Goal: Communication & Community: Share content

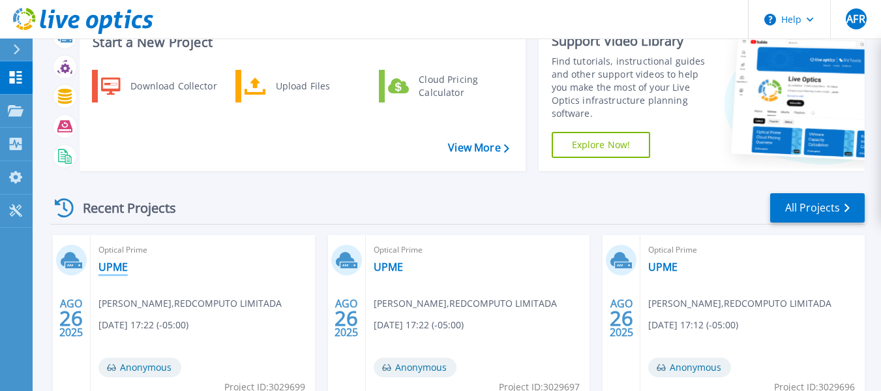
scroll to position [49, 0]
click at [111, 266] on link "UPME" at bounding box center [113, 266] width 29 height 13
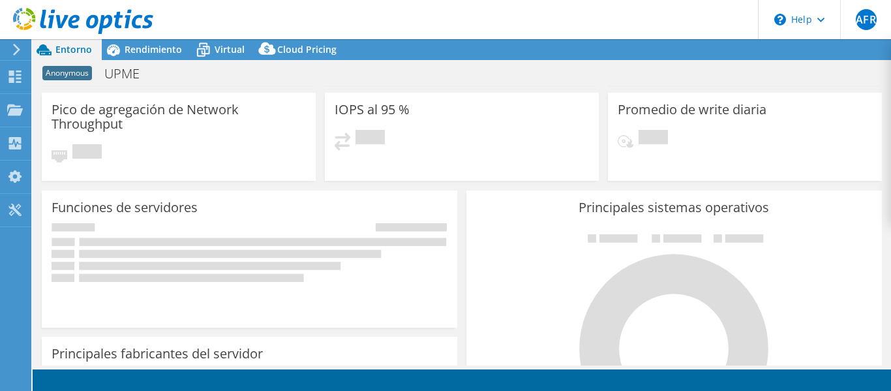
select select "USD"
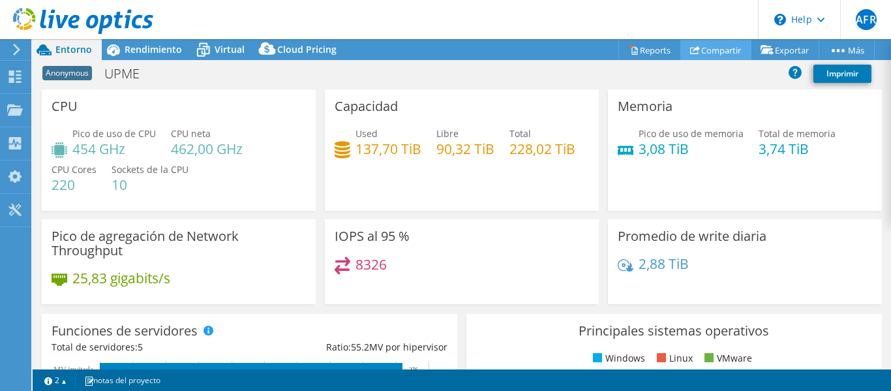
click at [710, 46] on link "Compartir" at bounding box center [715, 50] width 71 height 20
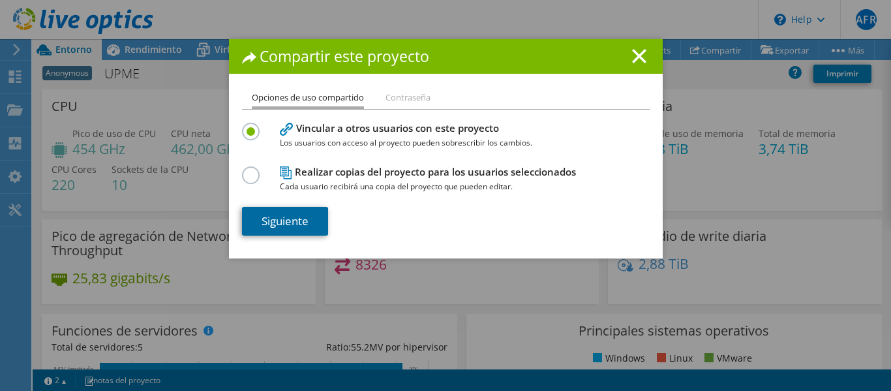
click at [290, 225] on link "Siguiente" at bounding box center [285, 221] width 86 height 29
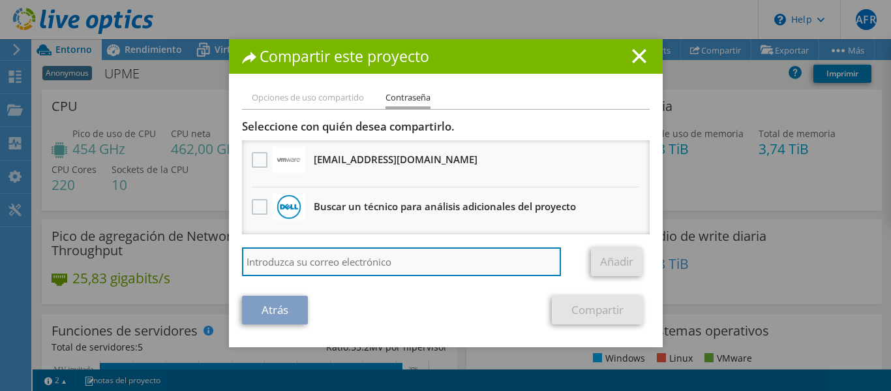
click at [299, 260] on input "search" at bounding box center [402, 261] width 320 height 29
type input "rleon@redcomputo.com.co"
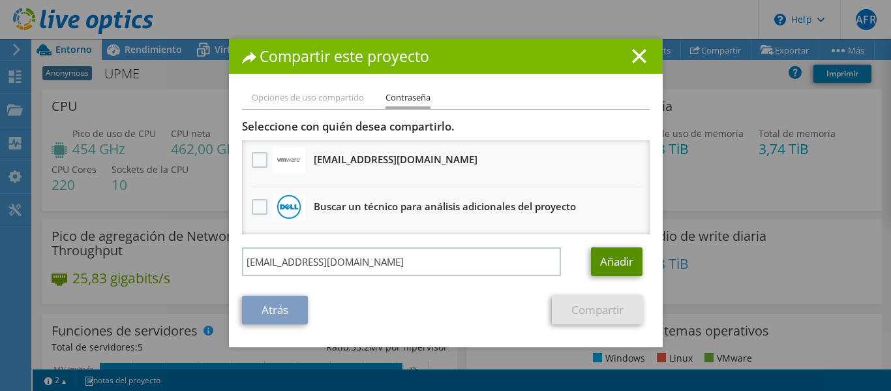
click at [609, 264] on link "Añadir" at bounding box center [617, 261] width 52 height 29
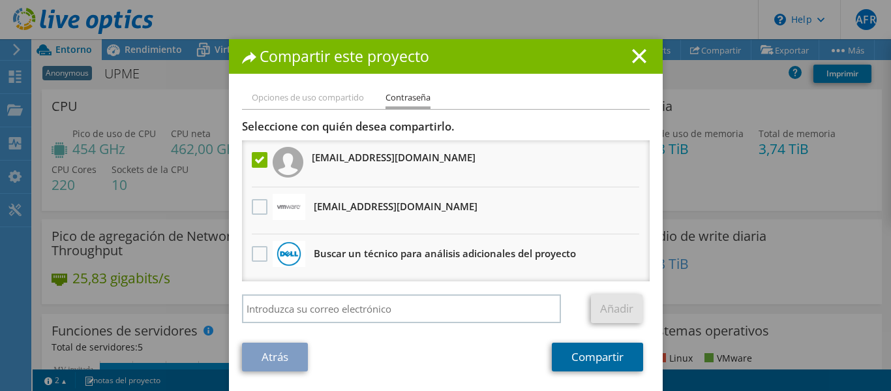
click at [575, 363] on link "Compartir" at bounding box center [597, 357] width 91 height 29
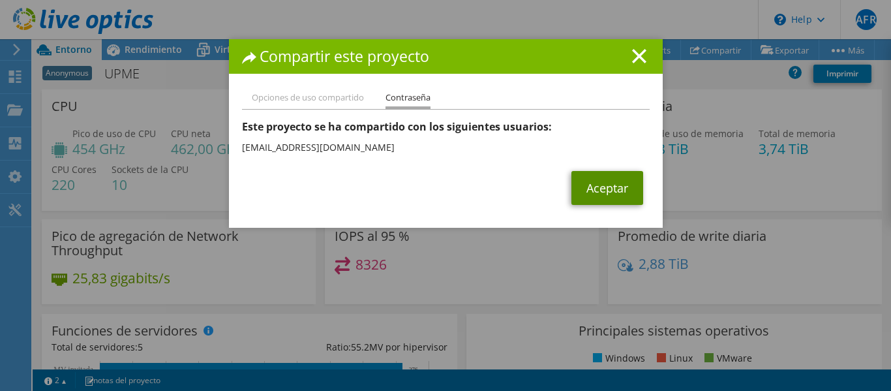
click at [595, 189] on link "Aceptar" at bounding box center [607, 188] width 72 height 34
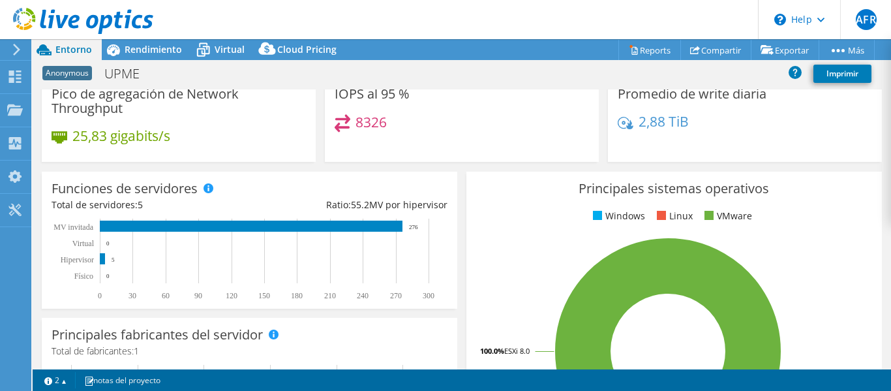
scroll to position [144, 0]
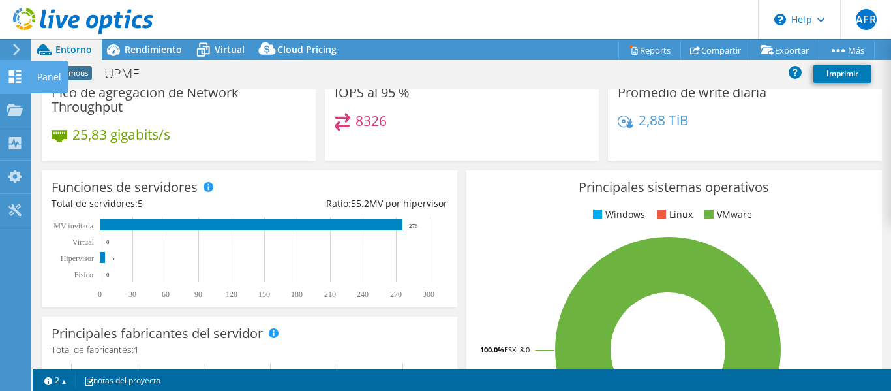
click at [10, 73] on use at bounding box center [15, 76] width 12 height 12
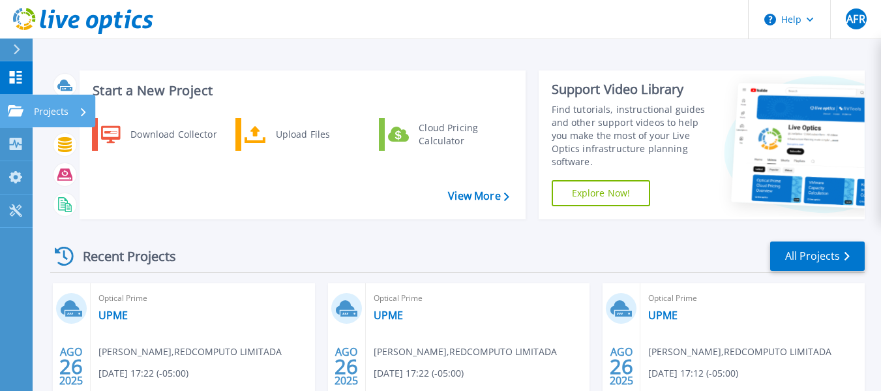
click at [21, 112] on icon at bounding box center [16, 110] width 16 height 11
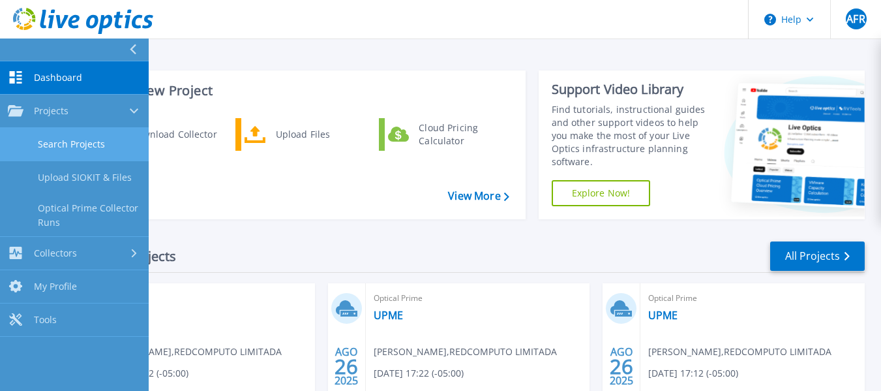
click at [65, 145] on link "Search Projects" at bounding box center [74, 144] width 149 height 33
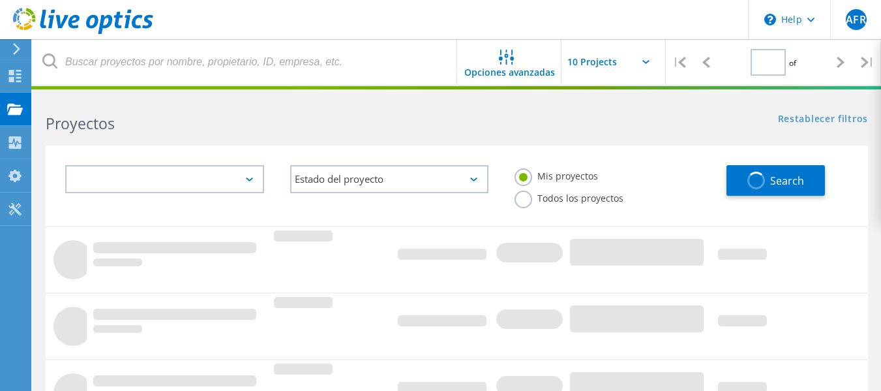
type input "1"
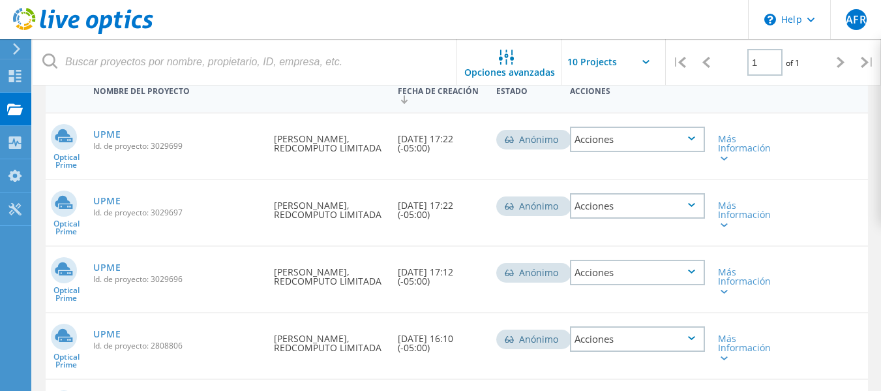
scroll to position [153, 0]
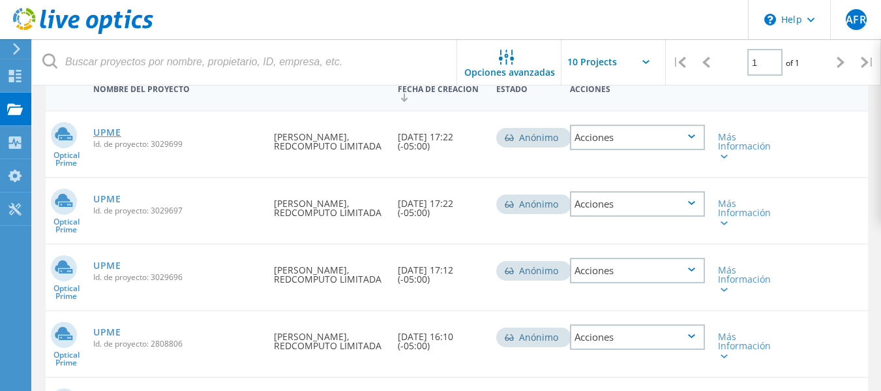
click at [108, 132] on link "UPME" at bounding box center [107, 132] width 28 height 9
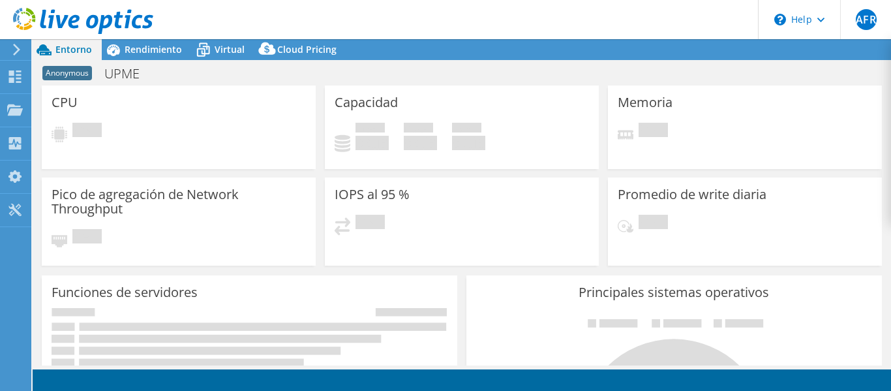
scroll to position [30, 0]
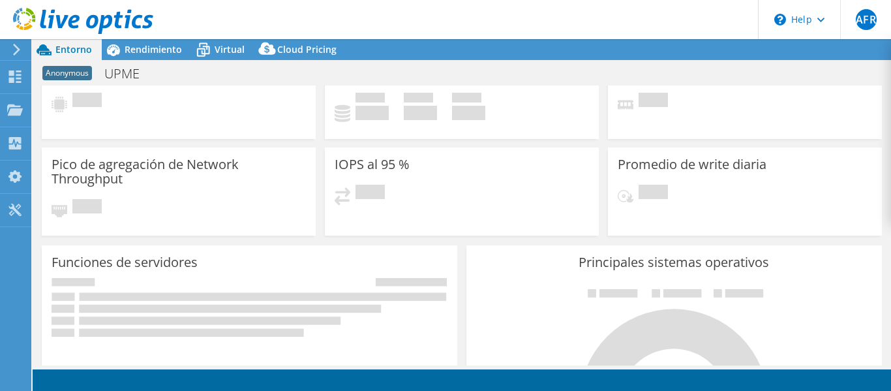
select select "USD"
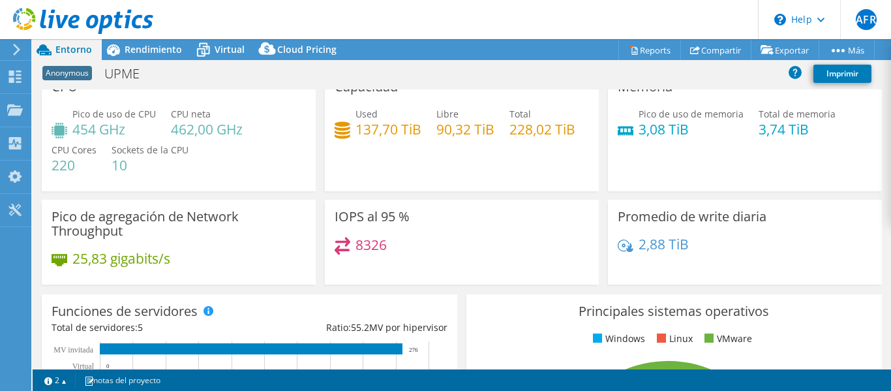
scroll to position [0, 0]
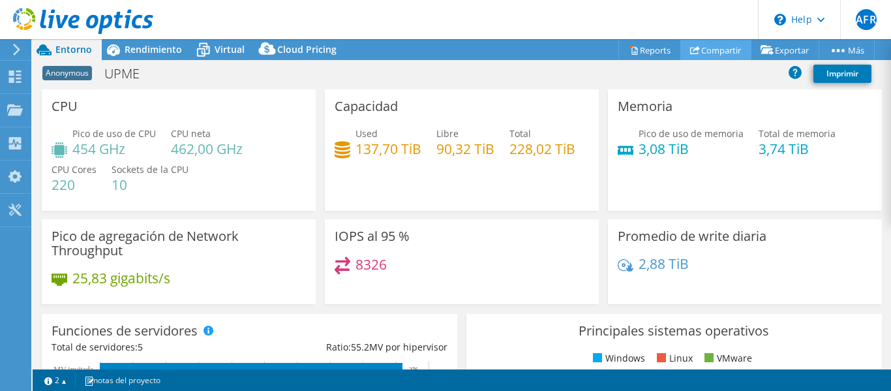
click at [691, 50] on use at bounding box center [695, 50] width 10 height 8
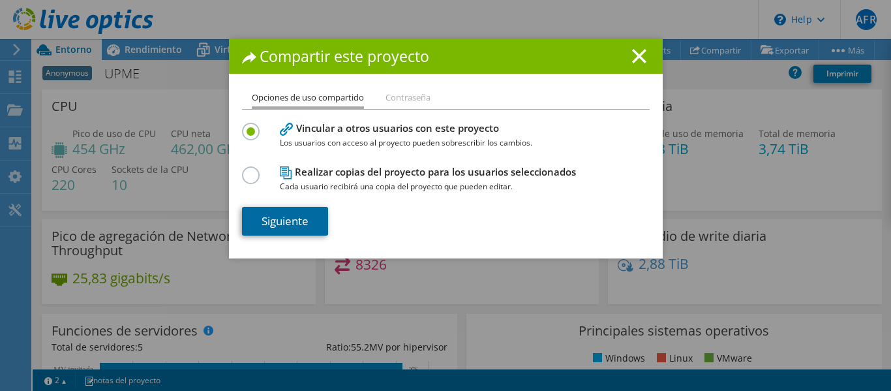
click at [269, 215] on link "Siguiente" at bounding box center [285, 221] width 86 height 29
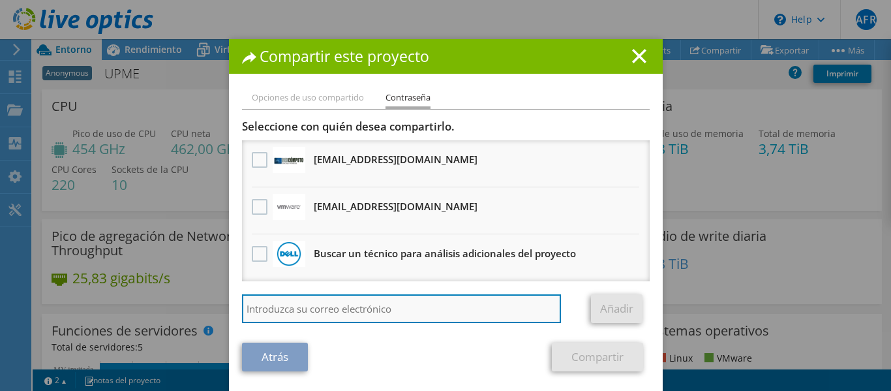
click at [289, 302] on input "search" at bounding box center [402, 308] width 320 height 29
paste input "vxrail_papi_client@liveoptics.com"
type input "vxrail_papi_client@liveoptics.com"
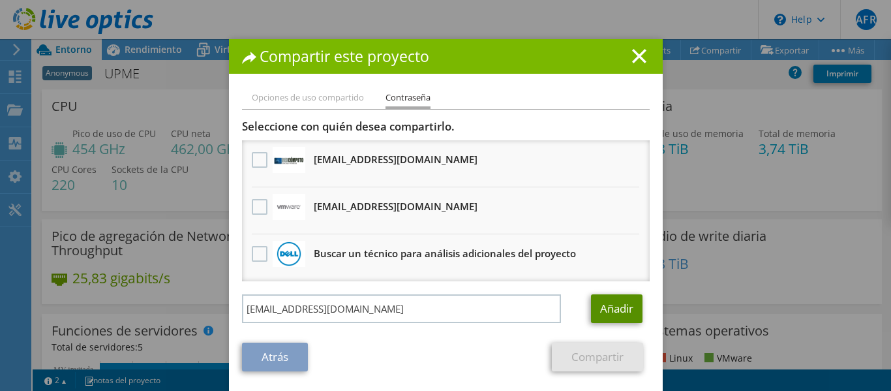
click at [607, 307] on link "Añadir" at bounding box center [617, 308] width 52 height 29
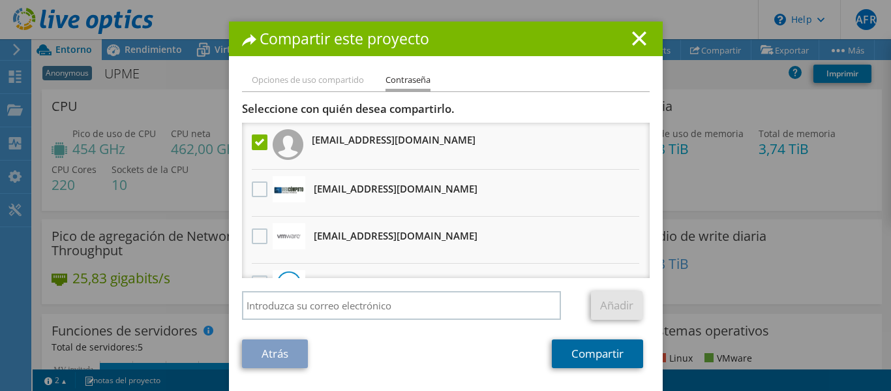
click at [565, 359] on link "Compartir" at bounding box center [597, 353] width 91 height 29
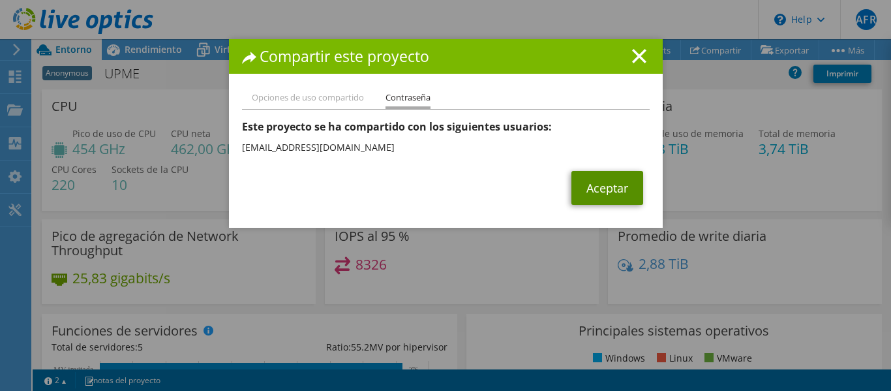
click at [609, 188] on link "Aceptar" at bounding box center [607, 188] width 72 height 34
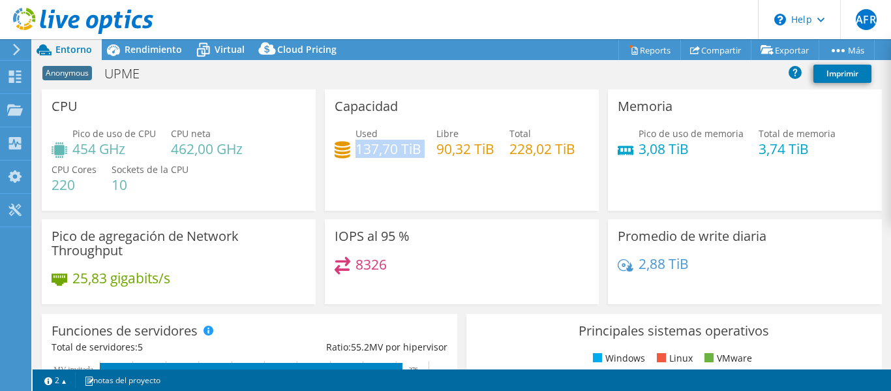
drag, startPoint x: 354, startPoint y: 149, endPoint x: 421, endPoint y: 153, distance: 67.3
click at [421, 153] on div "Used 137,70 TiB Libre 90,32 TiB Total 228,02 TiB" at bounding box center [462, 148] width 254 height 42
copy div "137,70 TiB"
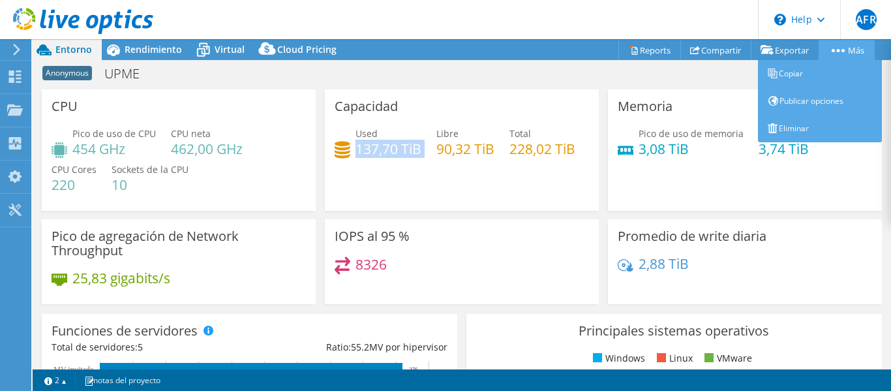
click at [830, 55] on link "Más" at bounding box center [847, 50] width 56 height 20
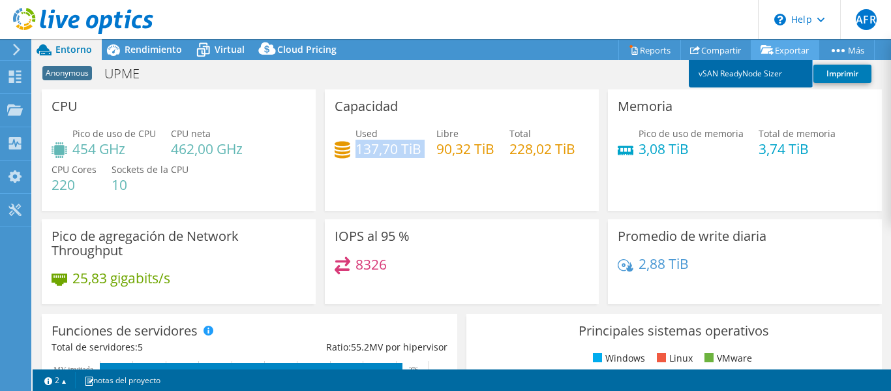
click at [708, 72] on link "vSAN ReadyNode Sizer" at bounding box center [751, 73] width 124 height 27
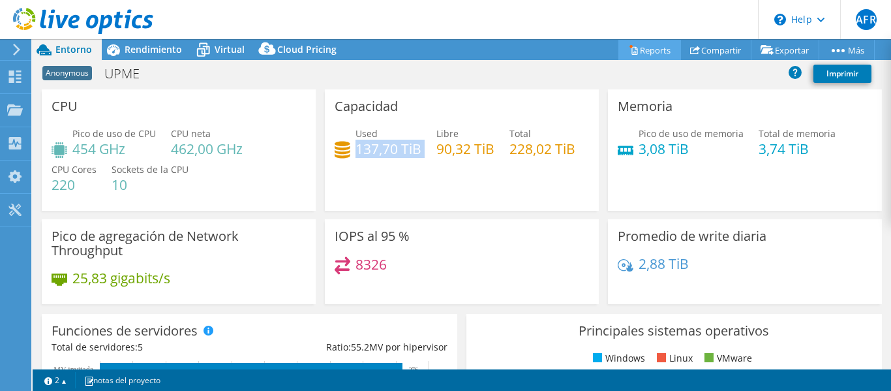
click at [632, 52] on link "Reports" at bounding box center [649, 50] width 63 height 20
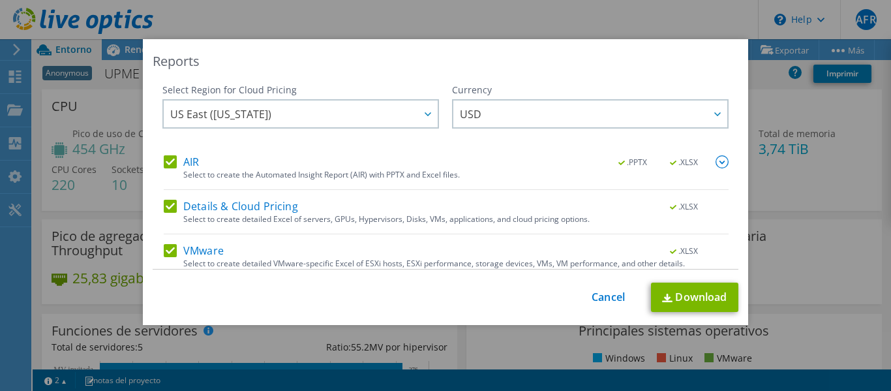
scroll to position [53, 0]
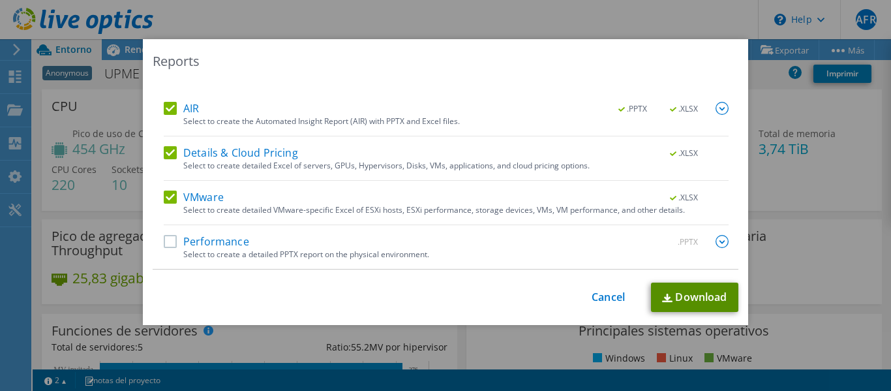
click at [694, 298] on link "Download" at bounding box center [694, 296] width 87 height 29
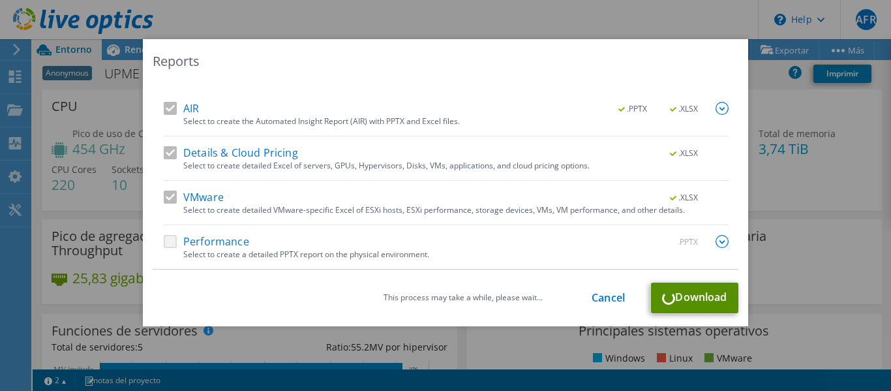
scroll to position [0, 0]
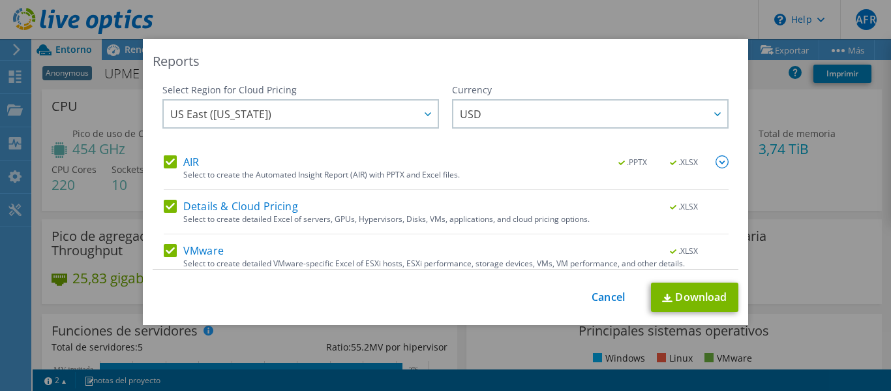
click at [782, 108] on div "Reports Select Region for Cloud Pricing Asia Pacific (Hong Kong) Asia Pacific (…" at bounding box center [445, 195] width 891 height 312
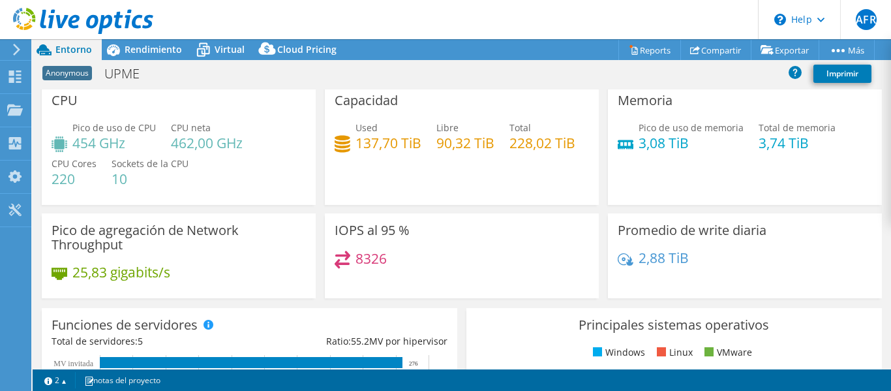
scroll to position [4, 0]
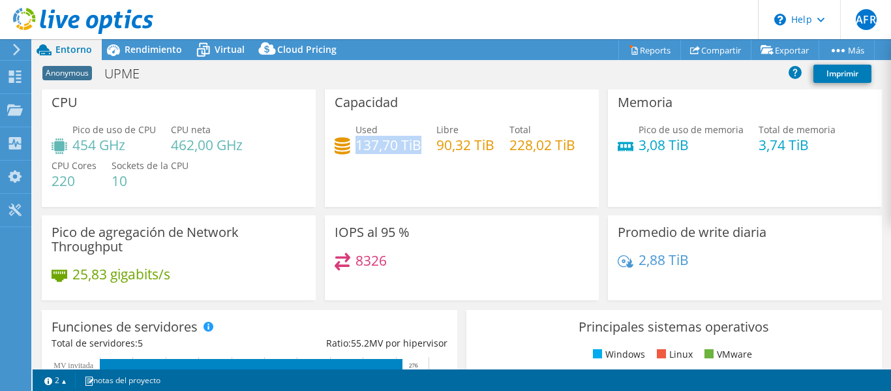
drag, startPoint x: 354, startPoint y: 145, endPoint x: 416, endPoint y: 148, distance: 61.4
click at [416, 148] on h4 "137,70 TiB" at bounding box center [389, 145] width 66 height 14
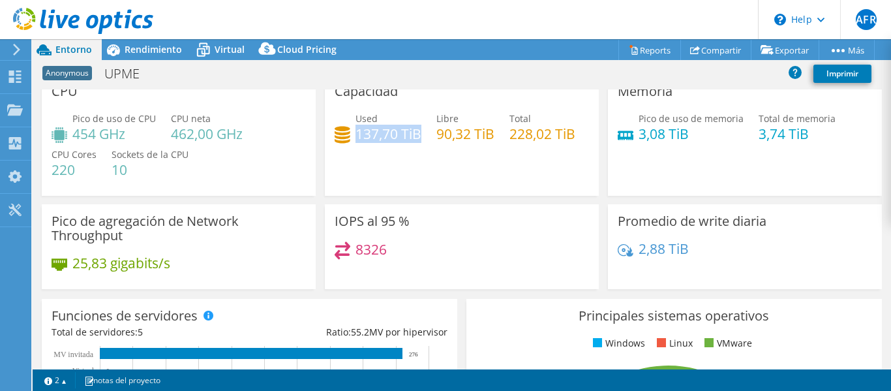
scroll to position [0, 0]
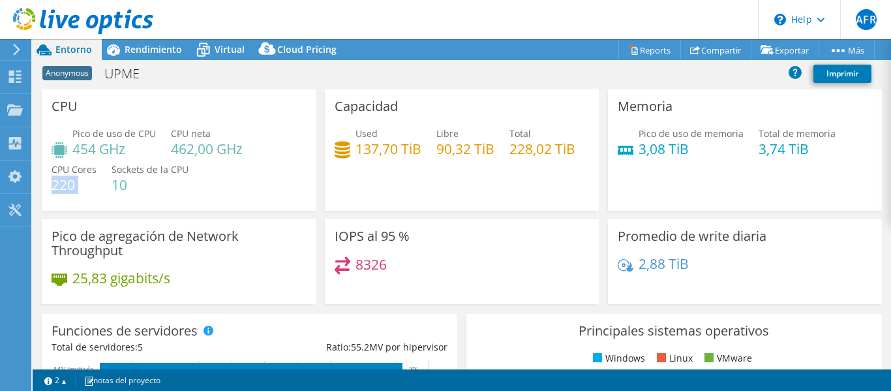
drag, startPoint x: 55, startPoint y: 184, endPoint x: 102, endPoint y: 175, distance: 48.4
click at [102, 175] on div "Pico de uso de CPU 454 GHz CPU neta 462,00 GHz CPU Cores 220 Sockets de la CPU …" at bounding box center [179, 166] width 254 height 78
